Goal: Task Accomplishment & Management: Manage account settings

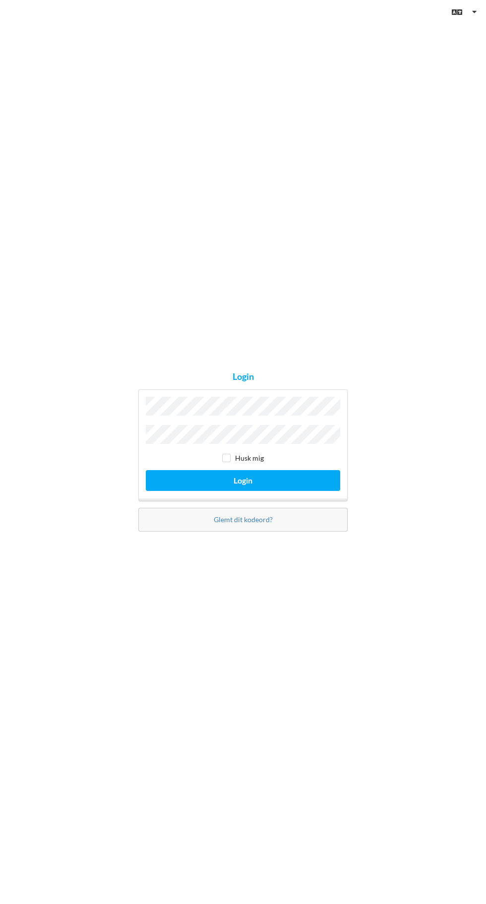
click at [146, 470] on button "Login" at bounding box center [243, 480] width 194 height 20
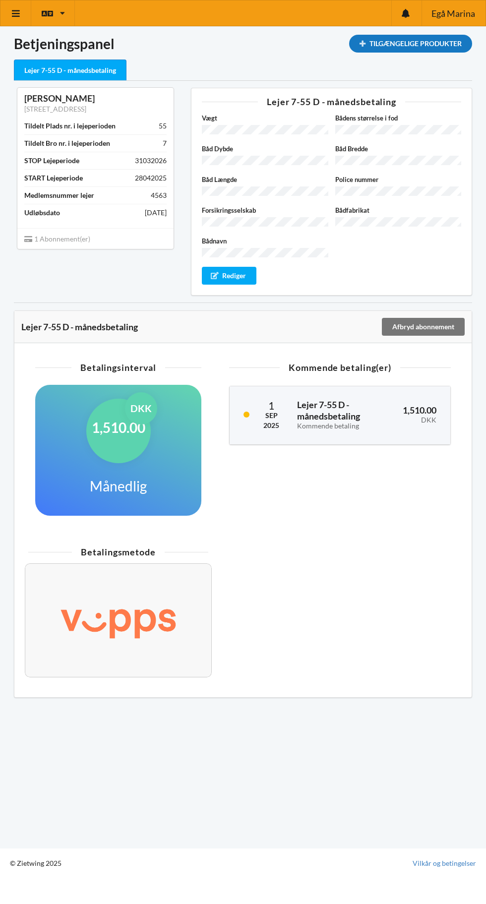
click at [434, 45] on div "Tilgængelige Produkter" at bounding box center [410, 44] width 123 height 18
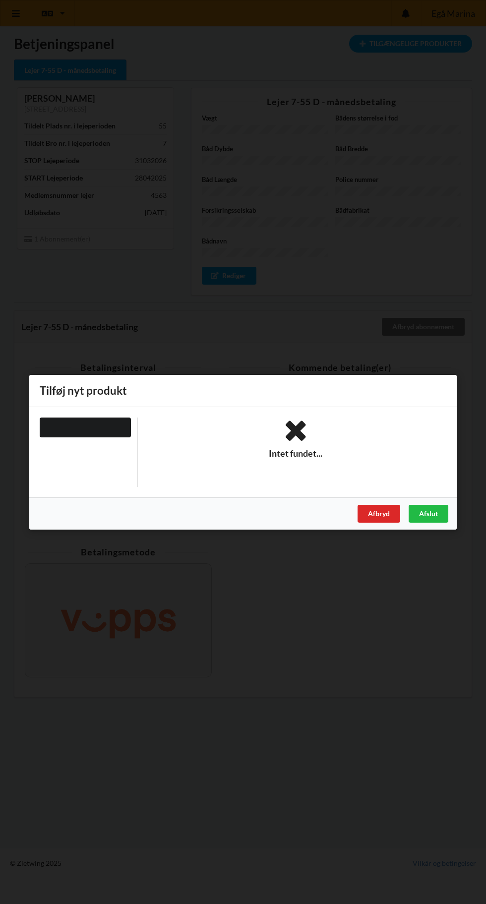
click at [98, 434] on div at bounding box center [85, 427] width 91 height 20
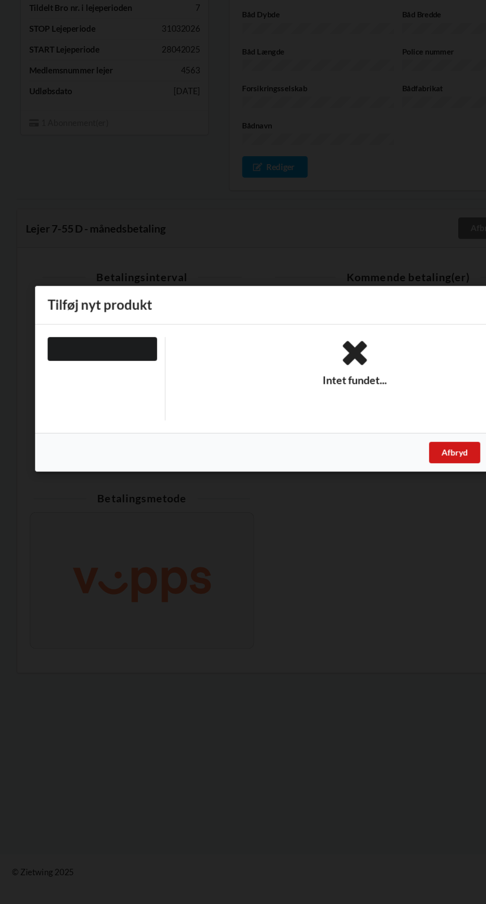
click at [366, 518] on div "Afbryd" at bounding box center [378, 513] width 43 height 18
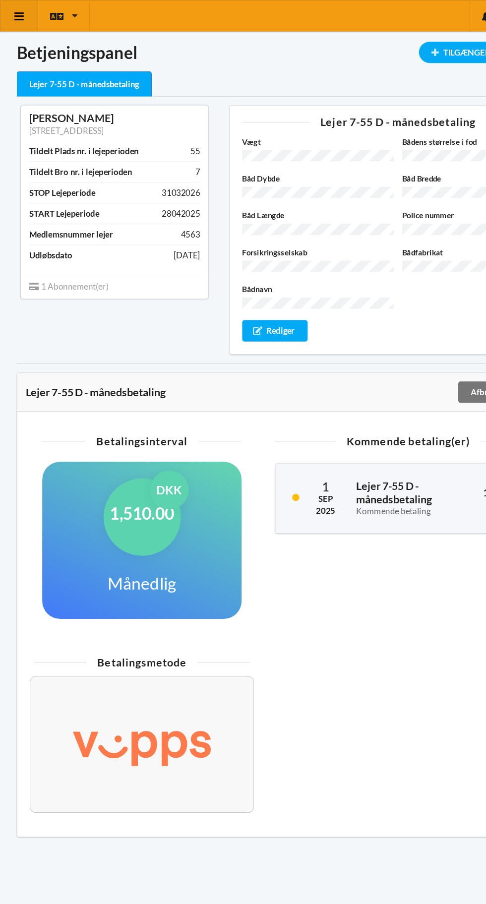
click at [16, 13] on icon at bounding box center [16, 13] width 10 height 9
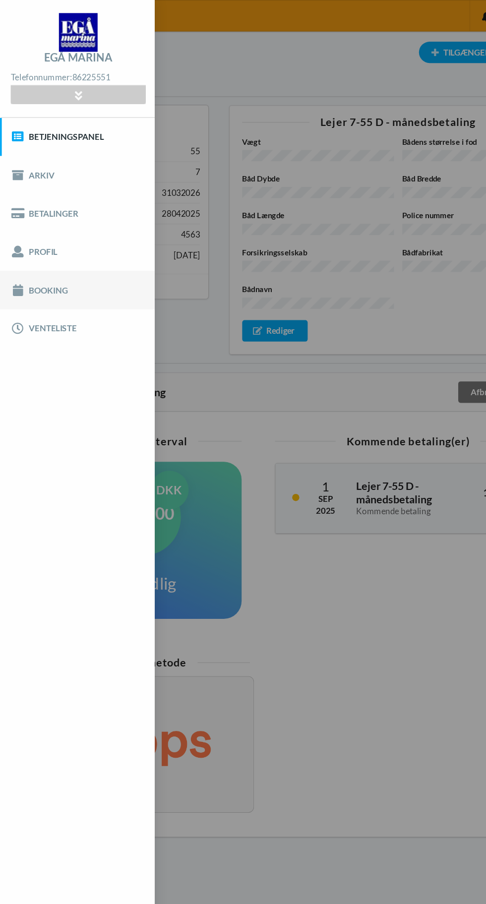
click at [81, 245] on link "Booking" at bounding box center [64, 242] width 129 height 32
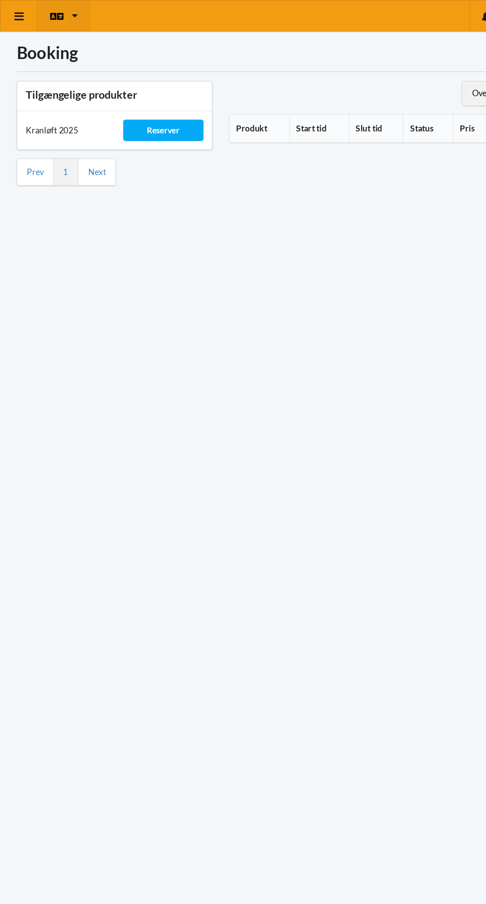
click at [62, 13] on icon at bounding box center [62, 12] width 5 height 7
click at [142, 263] on div "Booking Tilgængelige produkter Kranløft 2025 Reserver Prev 1 Next Oversigt Kale…" at bounding box center [243, 424] width 486 height 848
click at [31, 16] on link at bounding box center [15, 12] width 31 height 25
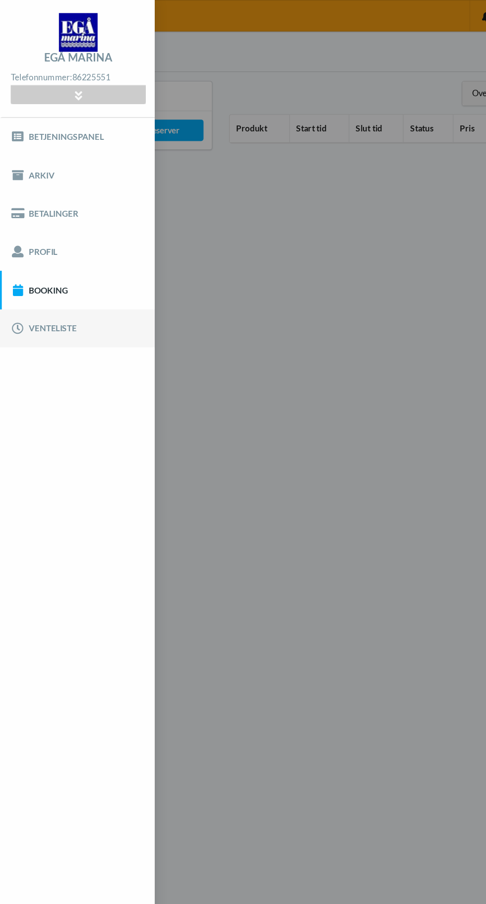
click at [99, 266] on link "Venteliste" at bounding box center [64, 274] width 129 height 32
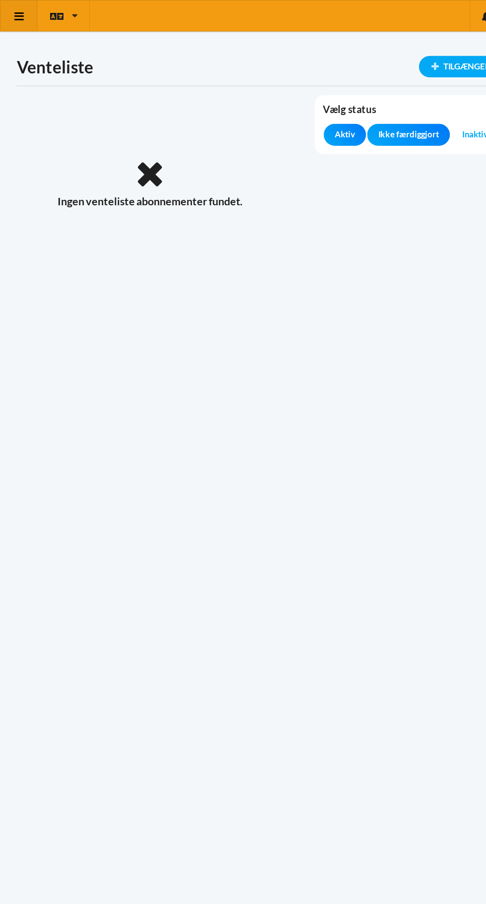
click at [16, 13] on icon at bounding box center [16, 13] width 10 height 9
